Goal: Task Accomplishment & Management: Manage account settings

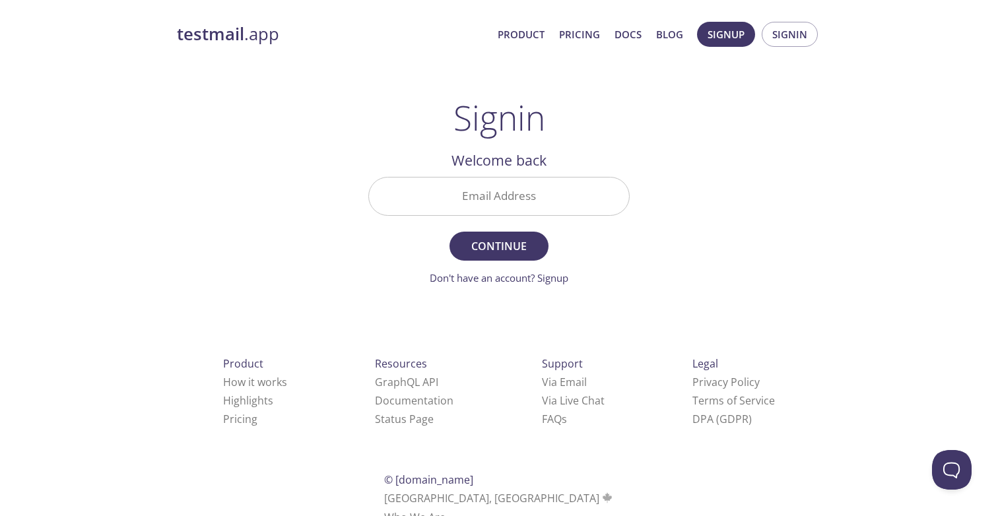
click at [520, 202] on input "Email Address" at bounding box center [499, 197] width 260 height 38
type input "[PERSON_NAME][EMAIL_ADDRESS][PERSON_NAME][DOMAIN_NAME]"
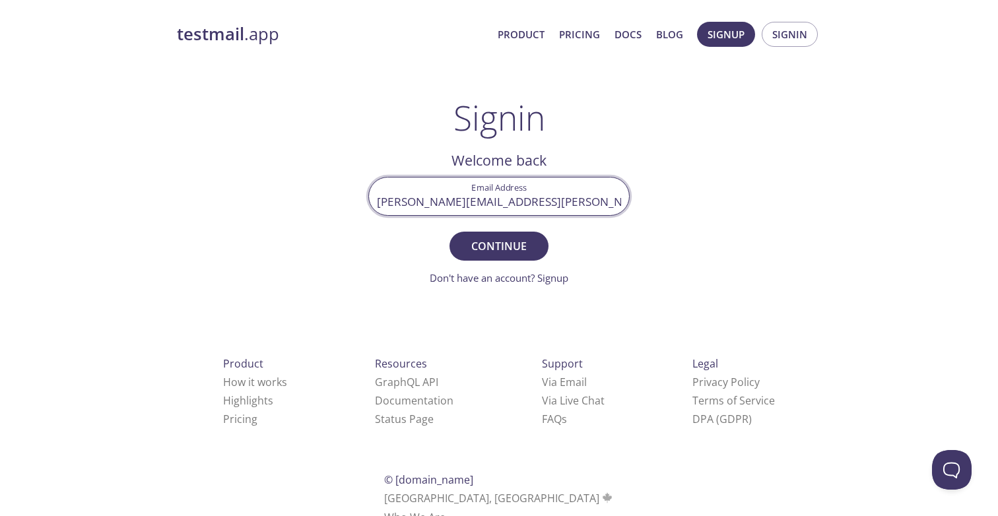
drag, startPoint x: 504, startPoint y: 246, endPoint x: 487, endPoint y: 243, distance: 17.5
click at [504, 246] on span "Continue" at bounding box center [499, 246] width 70 height 18
paste input "BR3NHLU"
type input "BR3NHLU"
click at [514, 242] on span "Signin" at bounding box center [499, 246] width 70 height 18
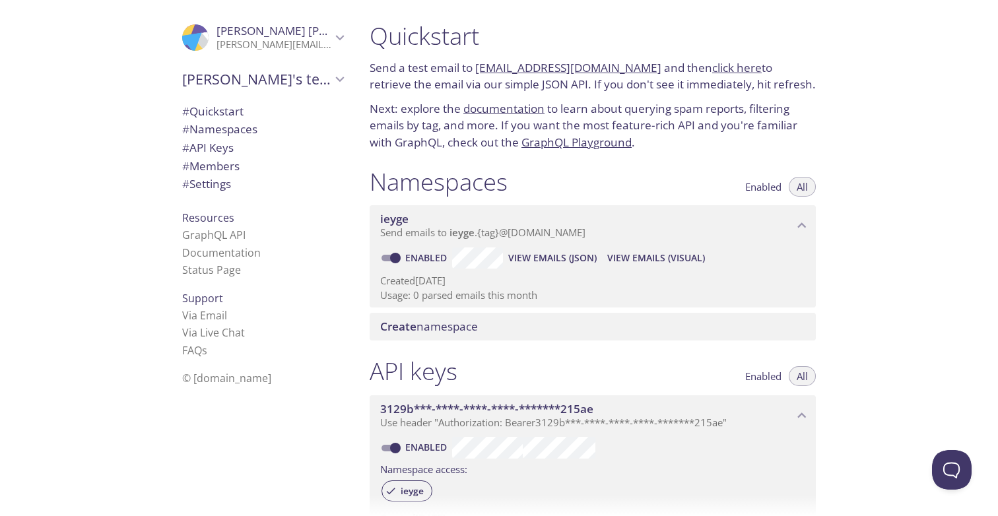
click at [287, 98] on div "[PERSON_NAME]'s team Create new team" at bounding box center [263, 80] width 182 height 37
click at [285, 85] on span "[PERSON_NAME]'s team" at bounding box center [256, 79] width 149 height 18
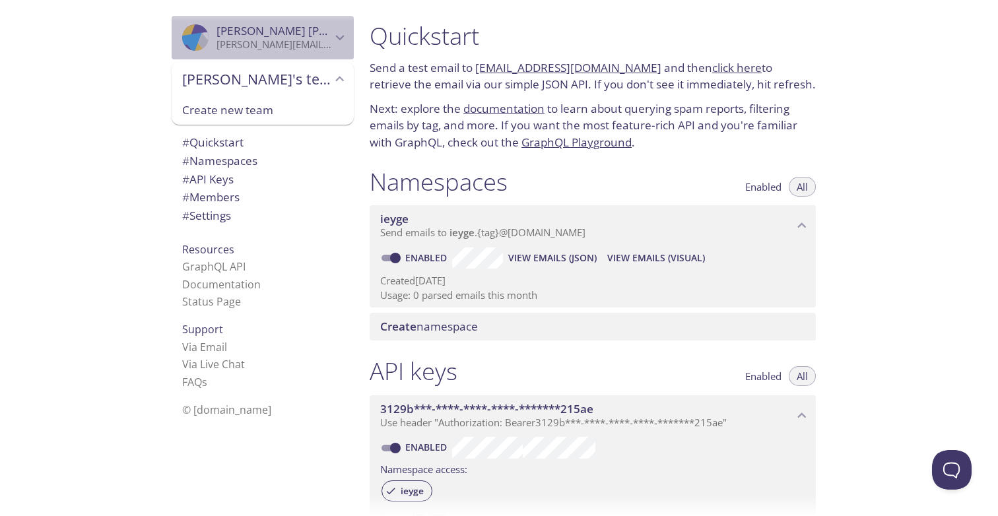
click at [277, 53] on div ".cls-1 { fill: #6d5ca8; } .cls-2 { fill: #3fc191; } .cls-3 { fill: #3b4752; } .…" at bounding box center [263, 38] width 182 height 44
